Goal: Navigation & Orientation: Understand site structure

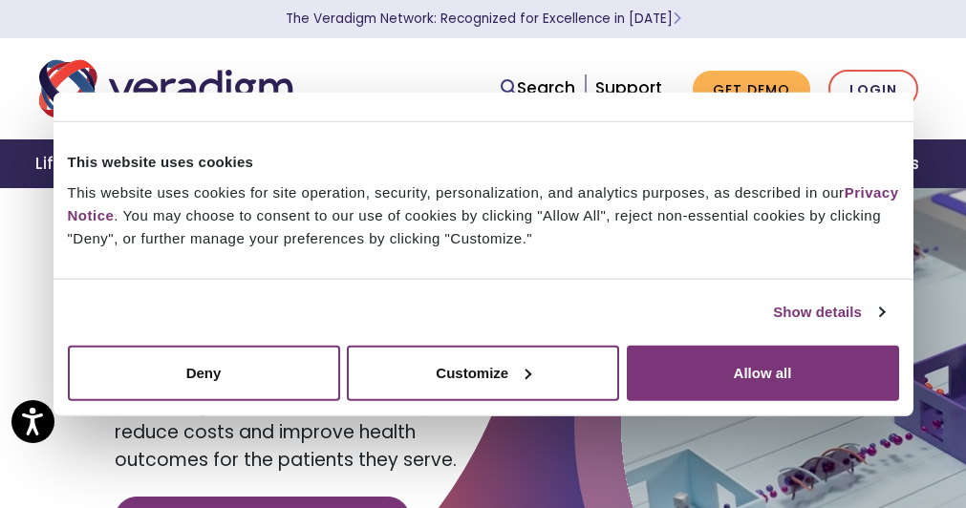
click at [491, 486] on div at bounding box center [483, 416] width 966 height 459
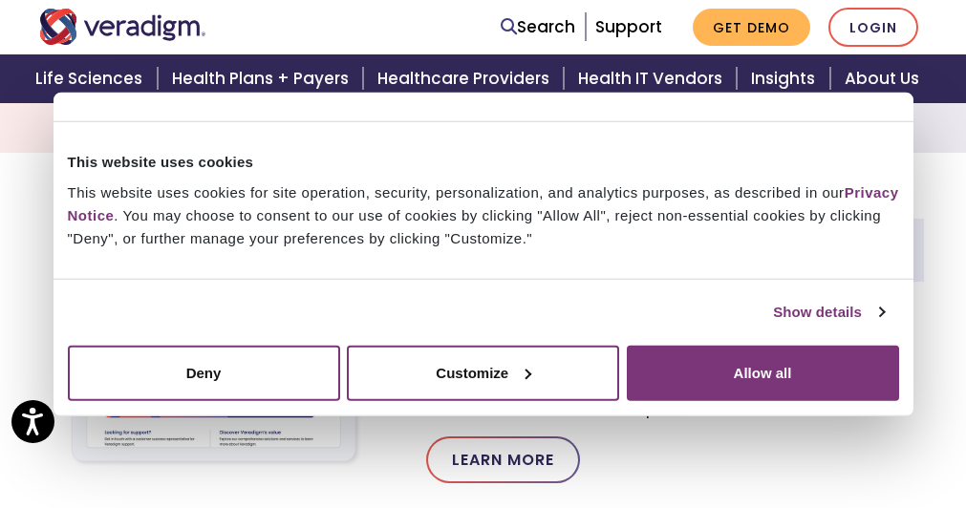
scroll to position [876, 0]
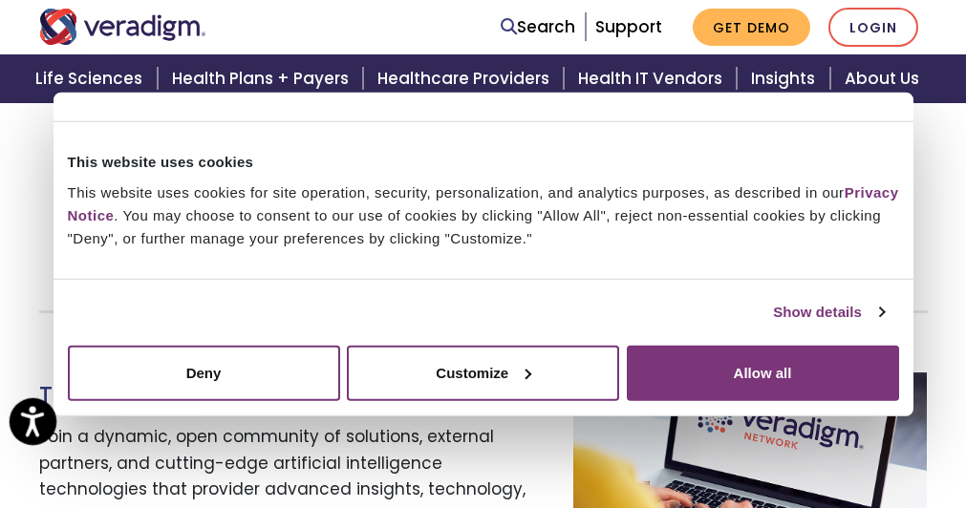
click at [35, 414] on icon "Open accessiBe: accessibility options, statement and help" at bounding box center [32, 421] width 23 height 31
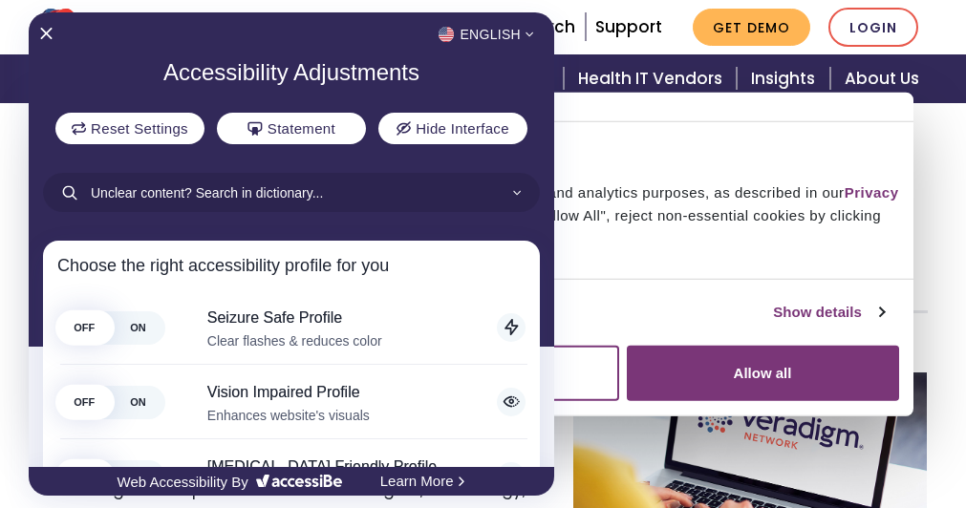
click at [52, 26] on div "English" at bounding box center [291, 34] width 525 height 25
click at [48, 31] on icon "Close Accessibility Interface" at bounding box center [46, 33] width 13 height 13
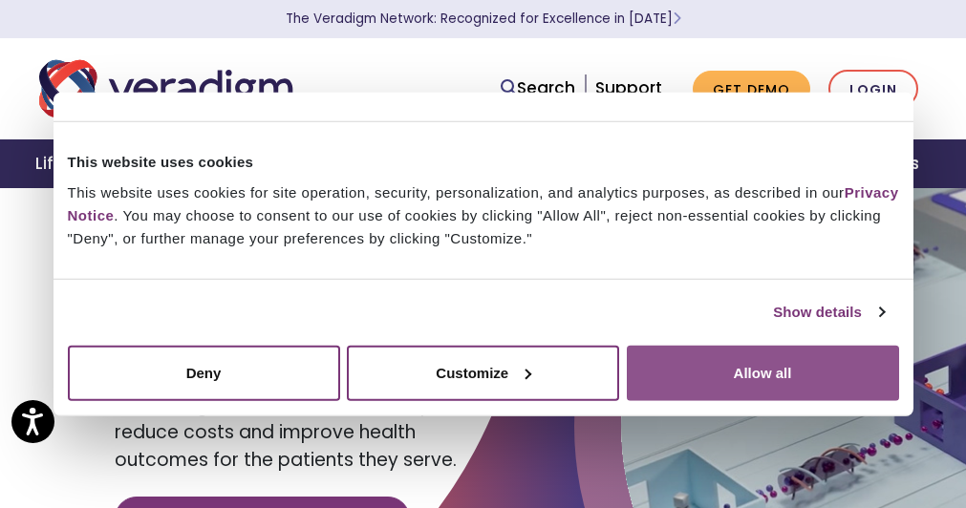
click at [755, 363] on button "Allow all" at bounding box center [763, 372] width 272 height 55
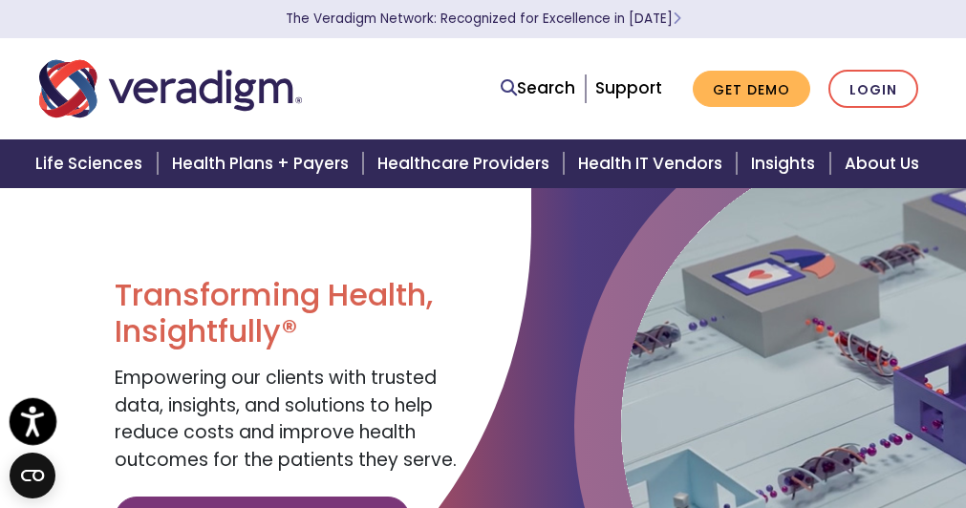
click at [21, 417] on icon "Open accessiBe: accessibility options, statement and help" at bounding box center [32, 421] width 23 height 31
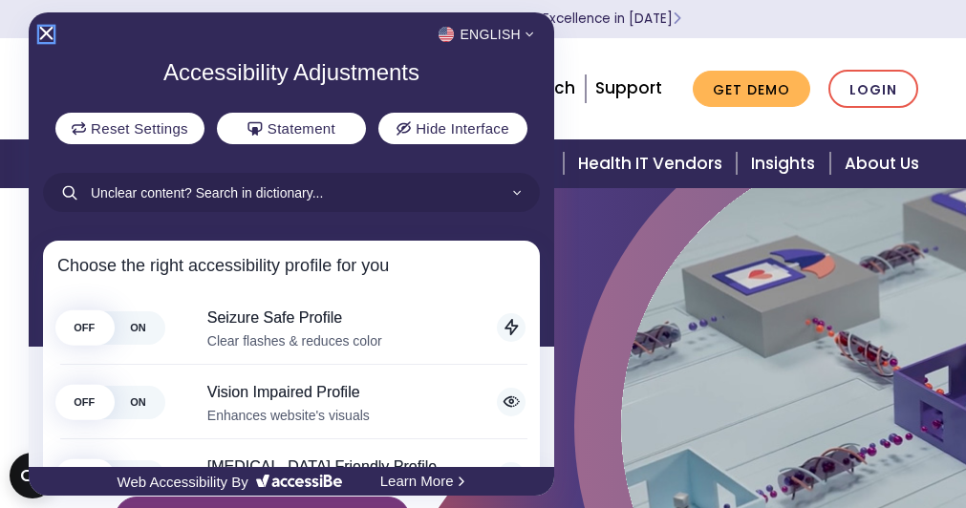
click at [47, 31] on icon "Close Accessibility Interface" at bounding box center [45, 33] width 13 height 13
